Goal: Transaction & Acquisition: Purchase product/service

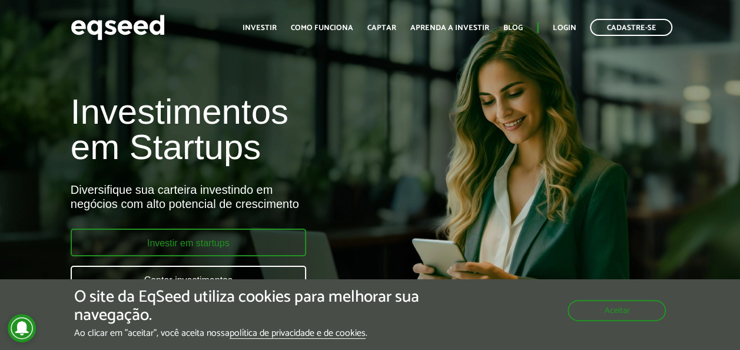
click at [220, 246] on link "Investir em startups" at bounding box center [188, 242] width 235 height 28
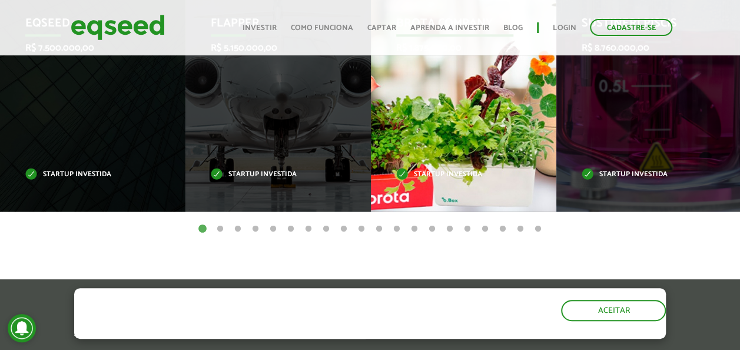
scroll to position [589, 0]
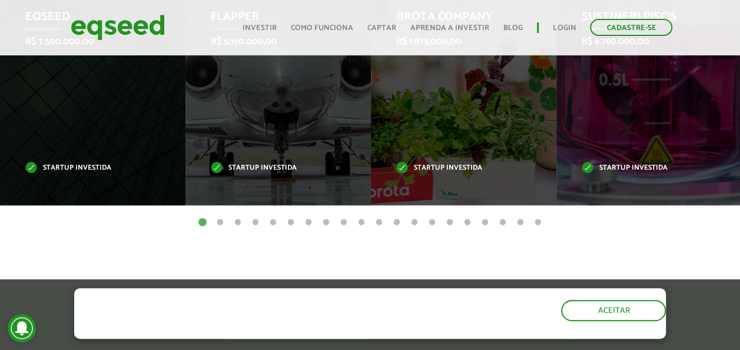
drag, startPoint x: 219, startPoint y: 220, endPoint x: 227, endPoint y: 220, distance: 8.2
click at [219, 220] on button "2" at bounding box center [220, 223] width 12 height 12
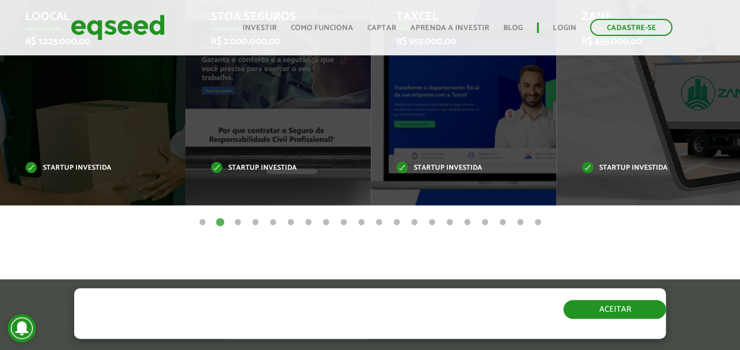
click at [636, 314] on button "Aceitar" at bounding box center [614, 309] width 102 height 19
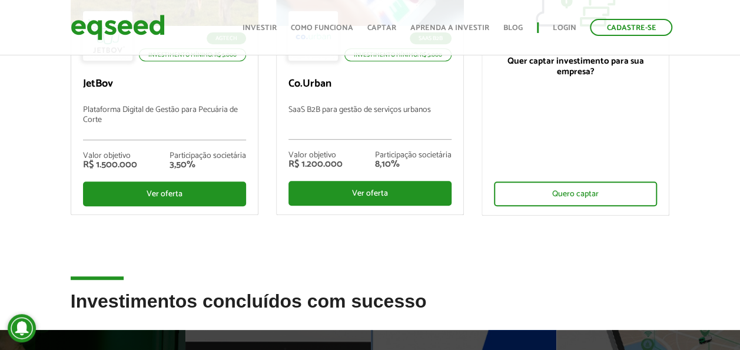
scroll to position [118, 0]
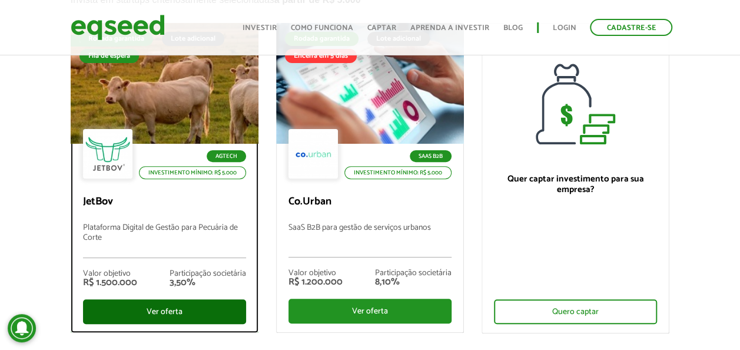
click at [185, 308] on div "Ver oferta" at bounding box center [164, 311] width 163 height 25
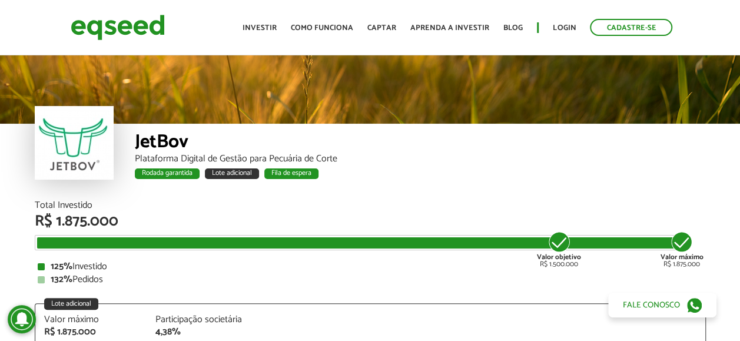
scroll to position [1427, 0]
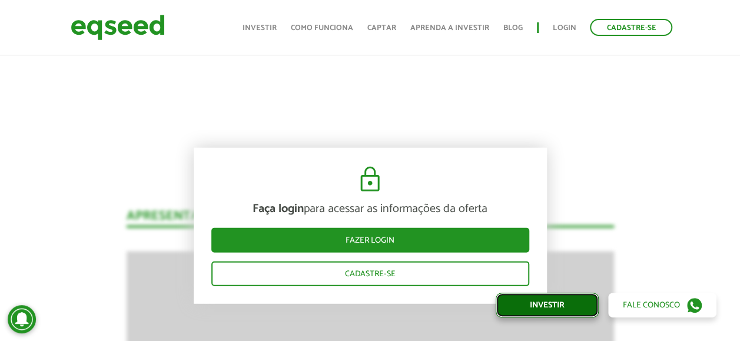
click at [563, 303] on link "Investir" at bounding box center [547, 305] width 103 height 25
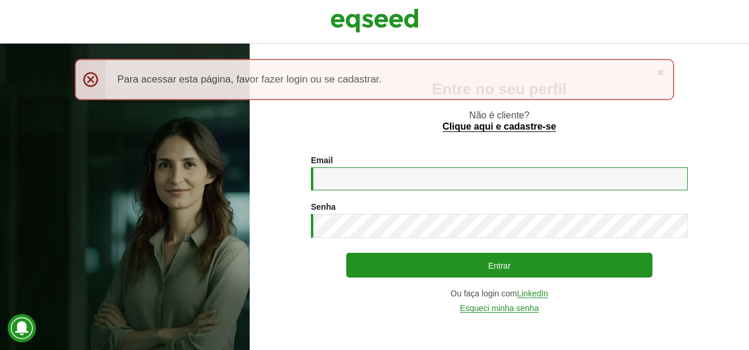
click at [369, 174] on input "Email *" at bounding box center [499, 178] width 377 height 23
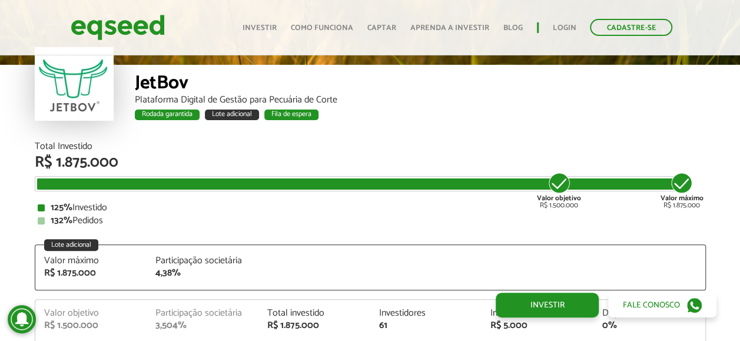
scroll to position [1427, 0]
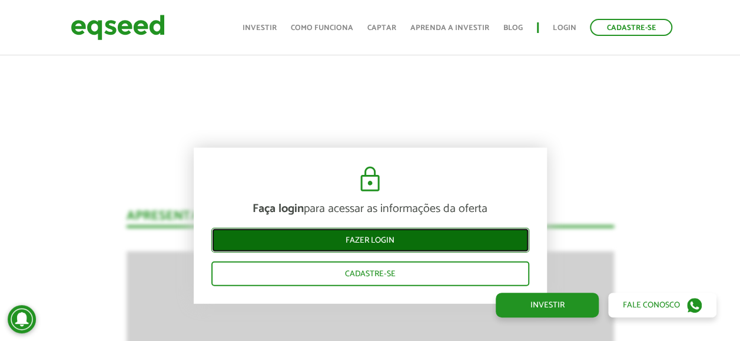
click at [393, 238] on link "Fazer login" at bounding box center [370, 239] width 318 height 25
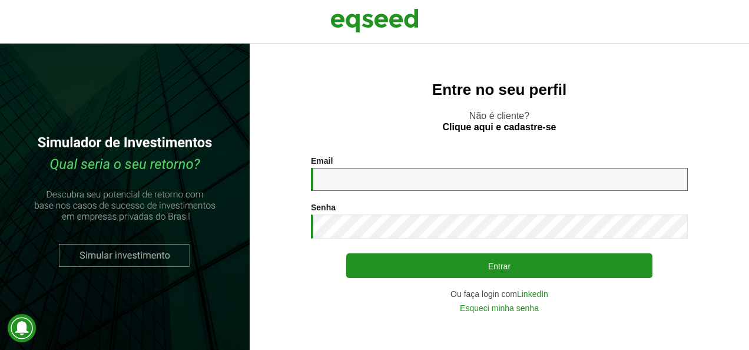
click at [368, 177] on input "Email *" at bounding box center [499, 179] width 377 height 23
type input "**********"
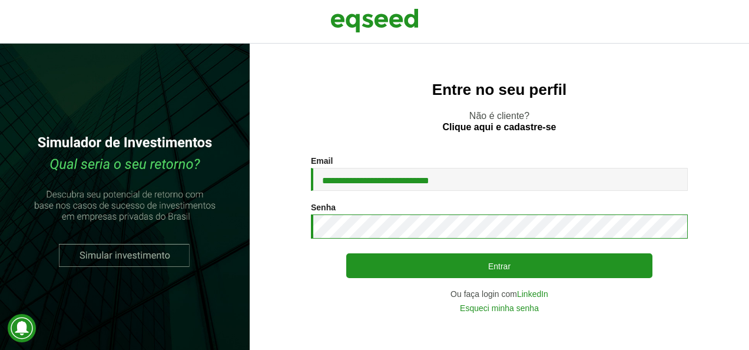
click at [346, 253] on button "Entrar" at bounding box center [499, 265] width 306 height 25
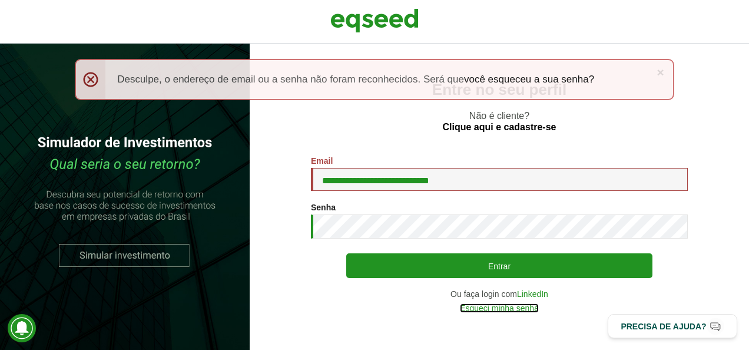
click at [500, 308] on link "Esqueci minha senha" at bounding box center [499, 308] width 79 height 8
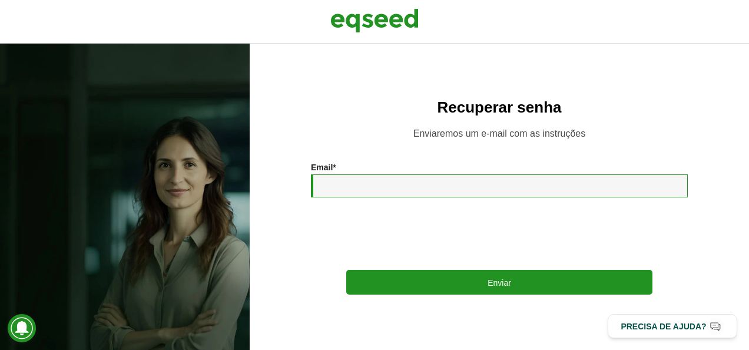
click at [384, 184] on input "Email *" at bounding box center [499, 185] width 377 height 23
type input "**********"
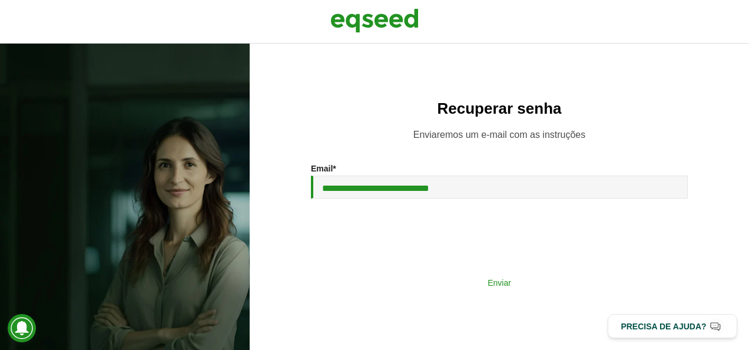
click at [454, 278] on button "Enviar" at bounding box center [499, 282] width 306 height 22
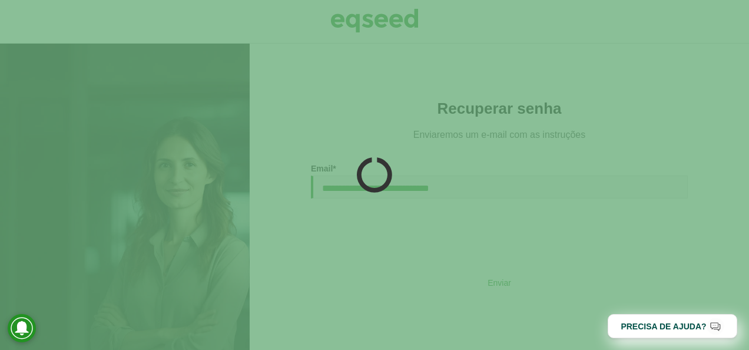
type button "Enviar"
